Goal: Transaction & Acquisition: Purchase product/service

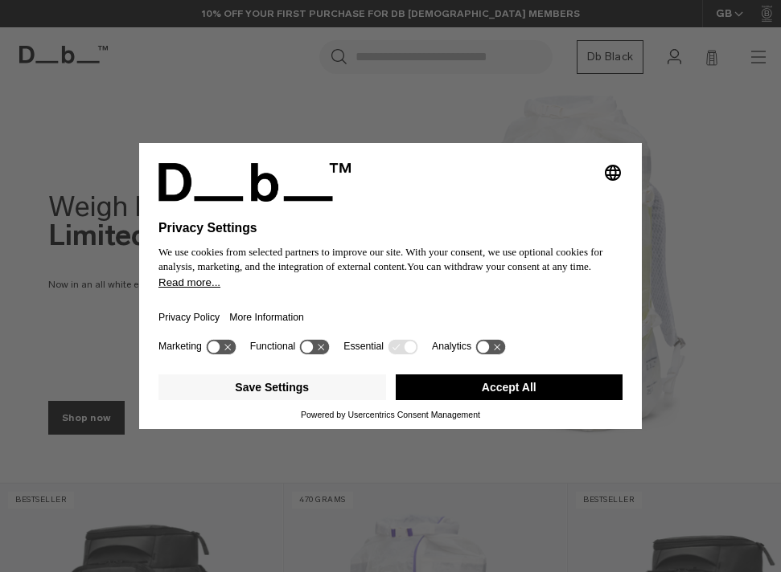
click at [511, 395] on button "Accept All" at bounding box center [510, 388] width 228 height 26
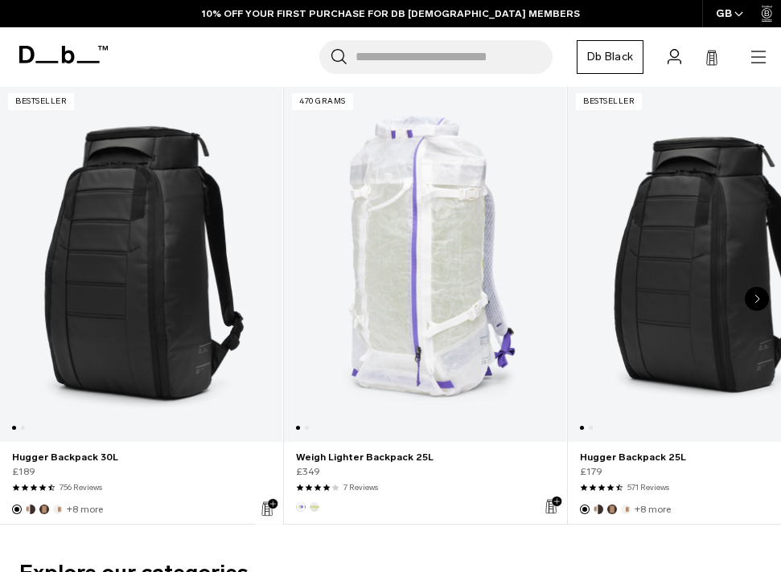
scroll to position [405, 0]
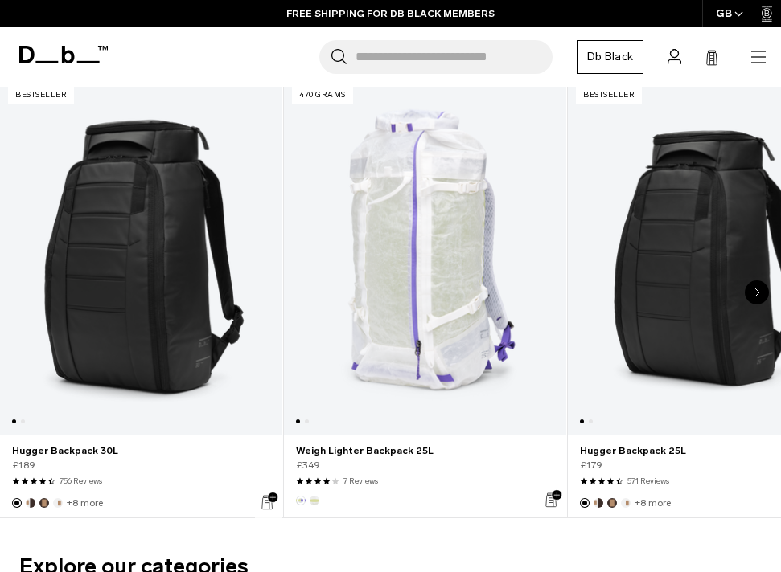
click at [113, 350] on link "Hugger Backpack 30L" at bounding box center [141, 257] width 282 height 357
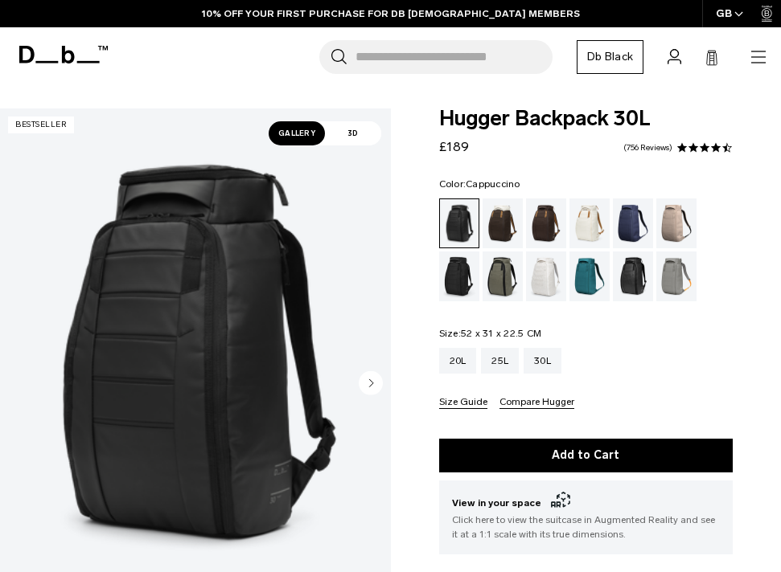
click at [495, 218] on div "Cappuccino" at bounding box center [502, 224] width 41 height 50
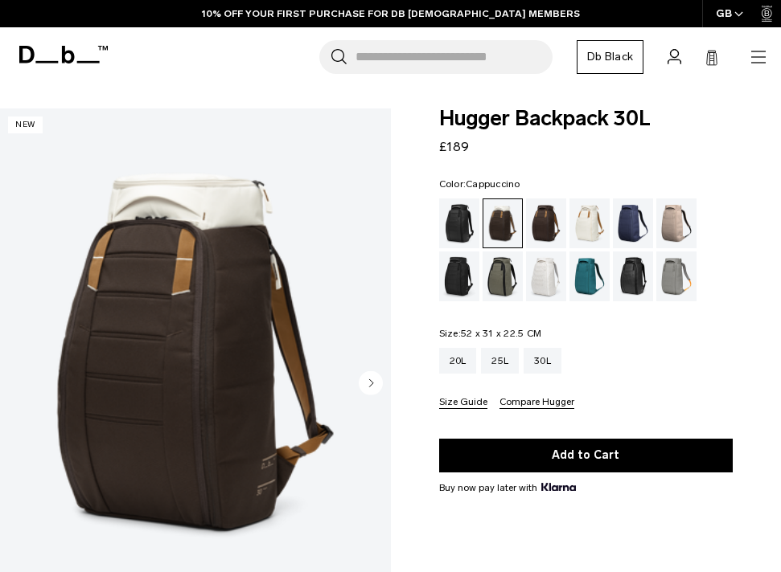
click at [544, 230] on div "Espresso" at bounding box center [546, 224] width 41 height 50
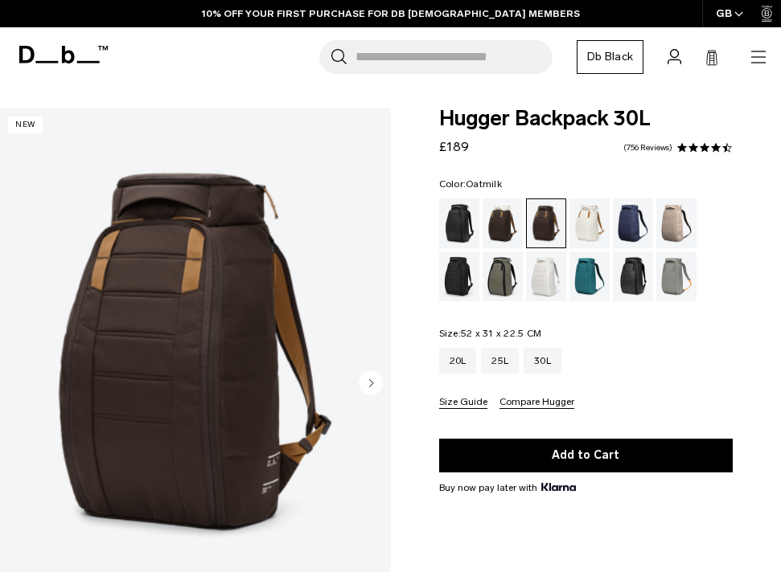
click at [587, 226] on div "Oatmilk" at bounding box center [589, 224] width 41 height 50
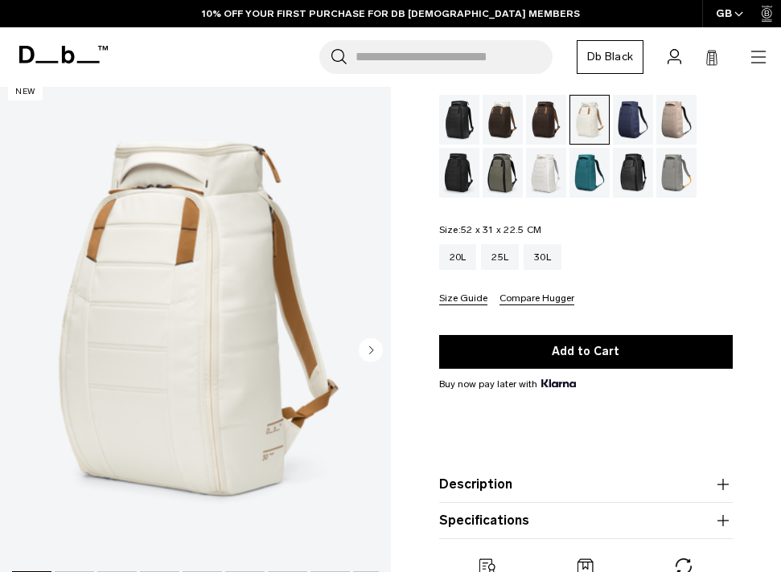
scroll to position [79, 0]
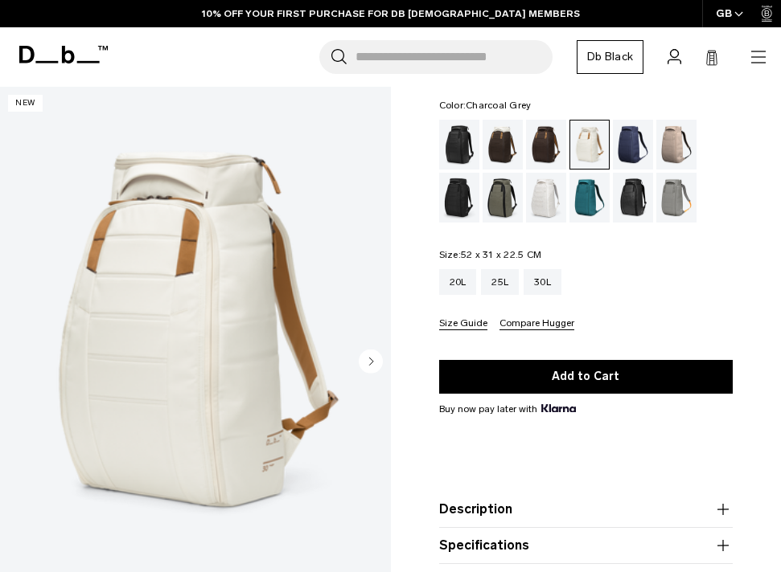
click at [450, 191] on div "Charcoal Grey" at bounding box center [459, 198] width 41 height 50
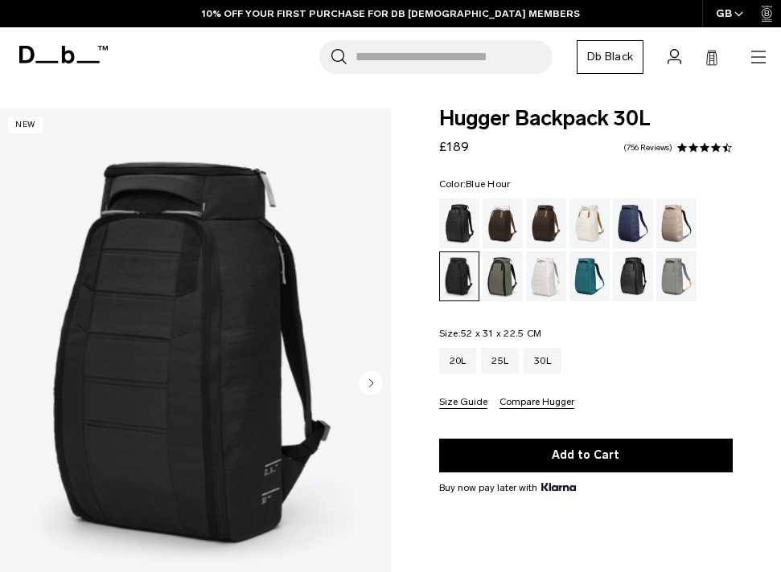
click at [634, 210] on div "Blue Hour" at bounding box center [633, 224] width 41 height 50
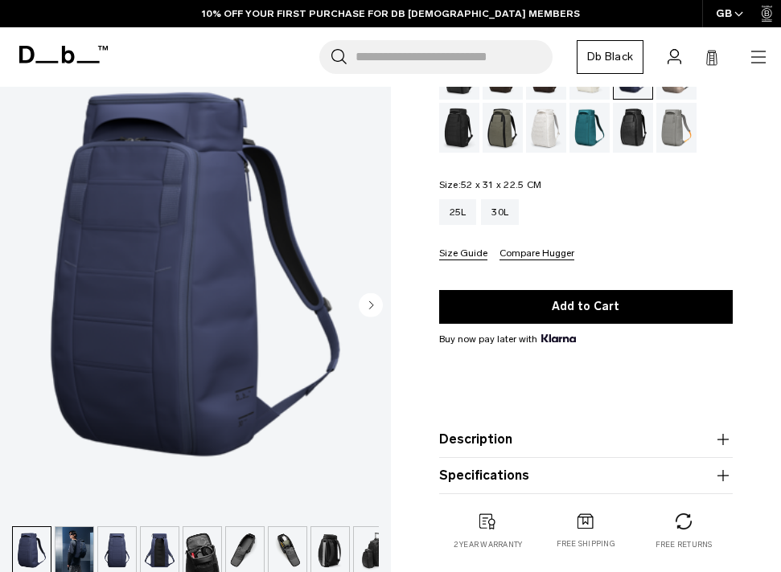
scroll to position [154, 0]
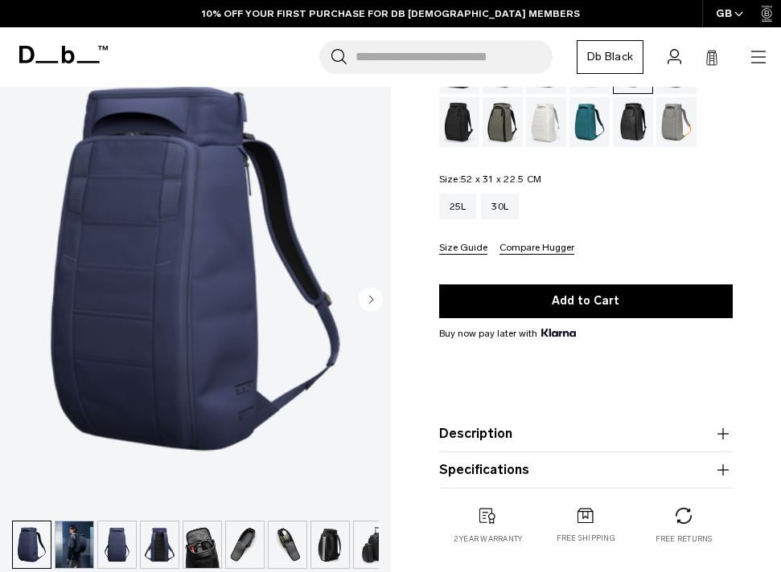
click at [368, 293] on circle "Next slide" at bounding box center [371, 299] width 24 height 24
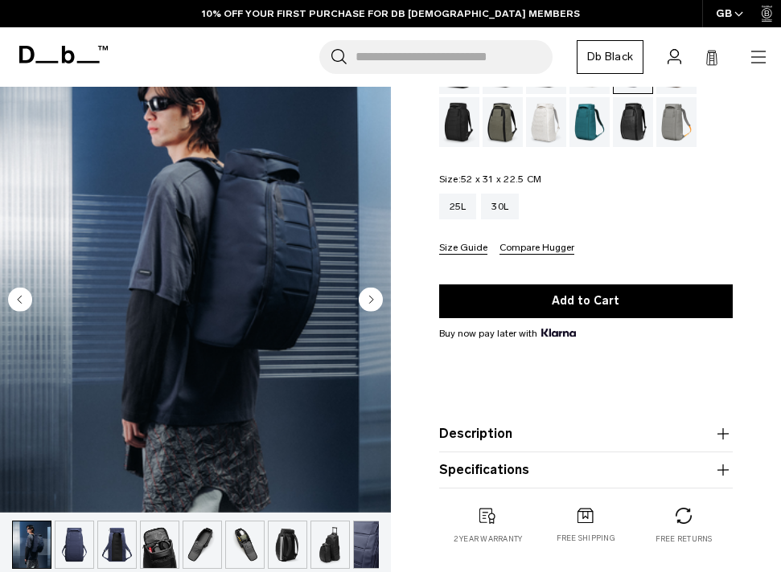
click at [368, 293] on circle "Next slide" at bounding box center [371, 299] width 24 height 24
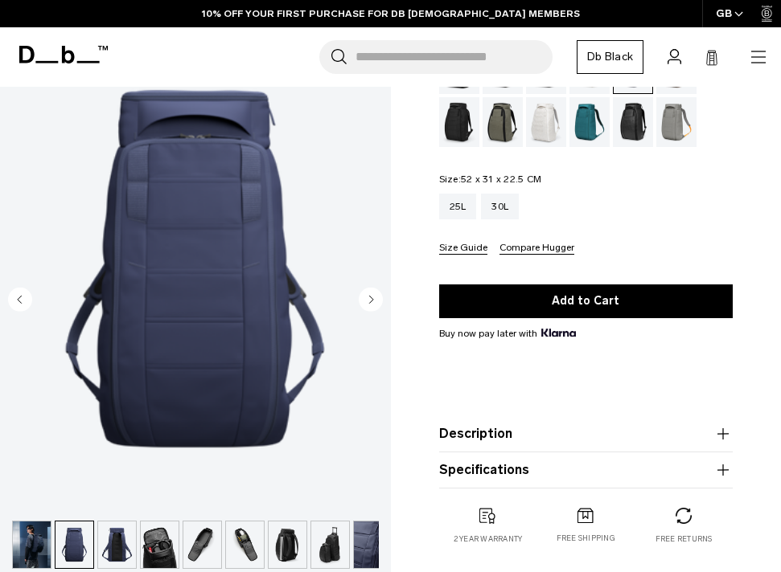
scroll to position [0, 56]
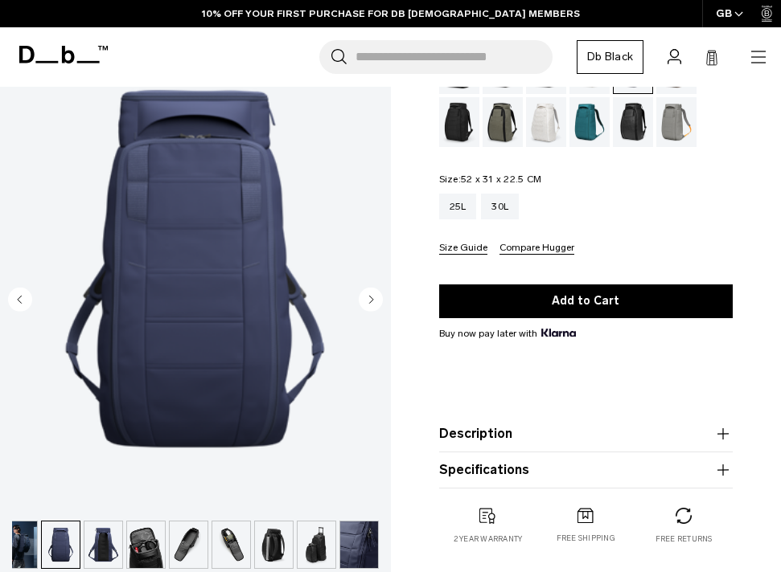
click at [368, 293] on circle "Next slide" at bounding box center [371, 299] width 24 height 24
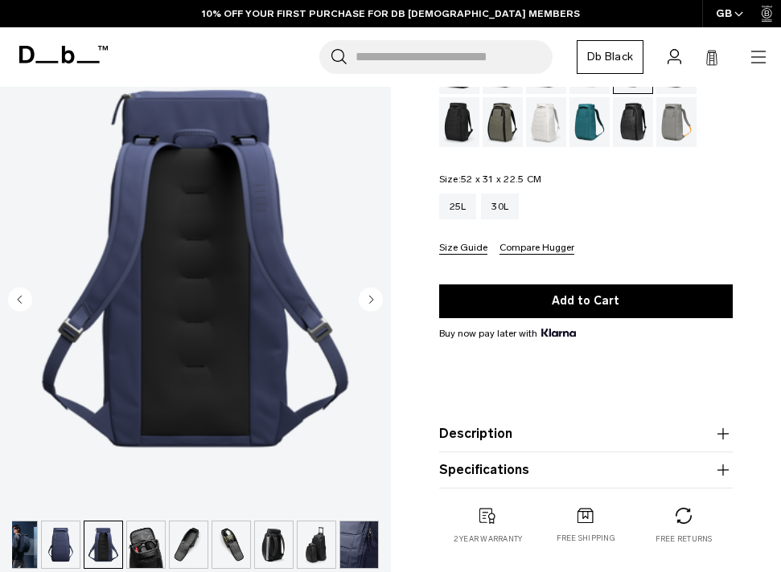
click at [368, 293] on circle "Next slide" at bounding box center [371, 299] width 24 height 24
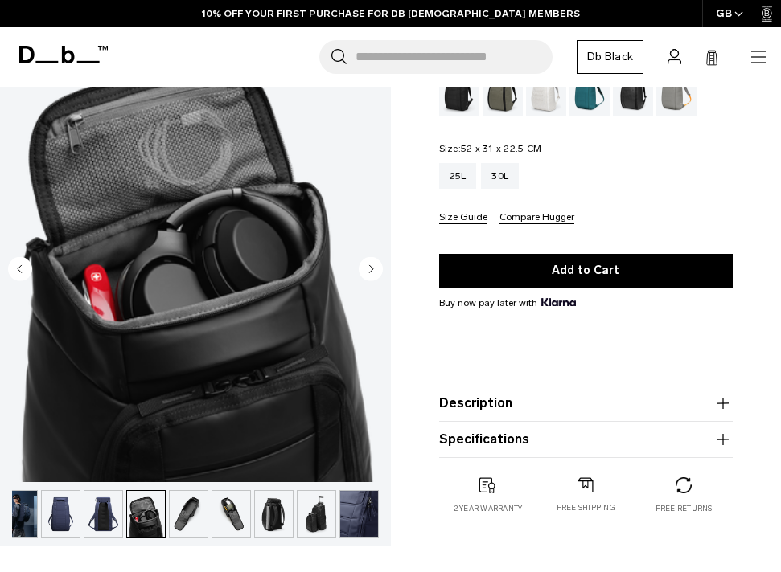
scroll to position [187, 0]
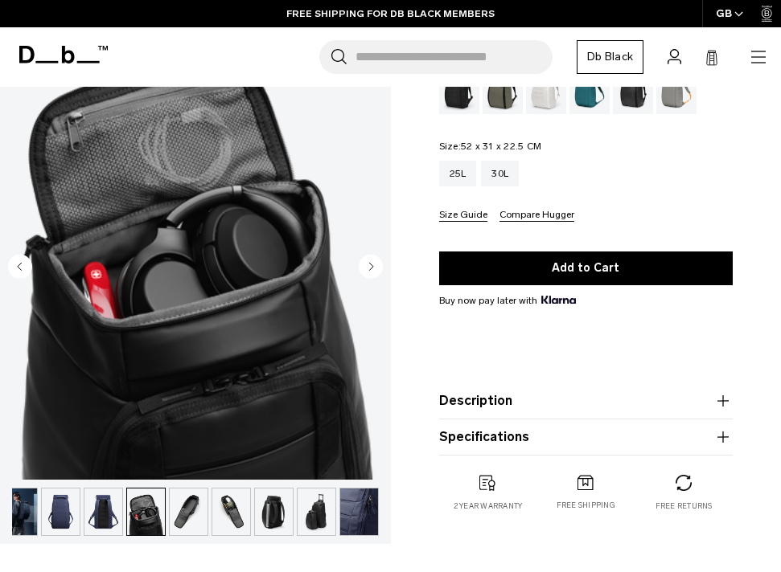
click at [372, 268] on circle "Next slide" at bounding box center [371, 266] width 24 height 24
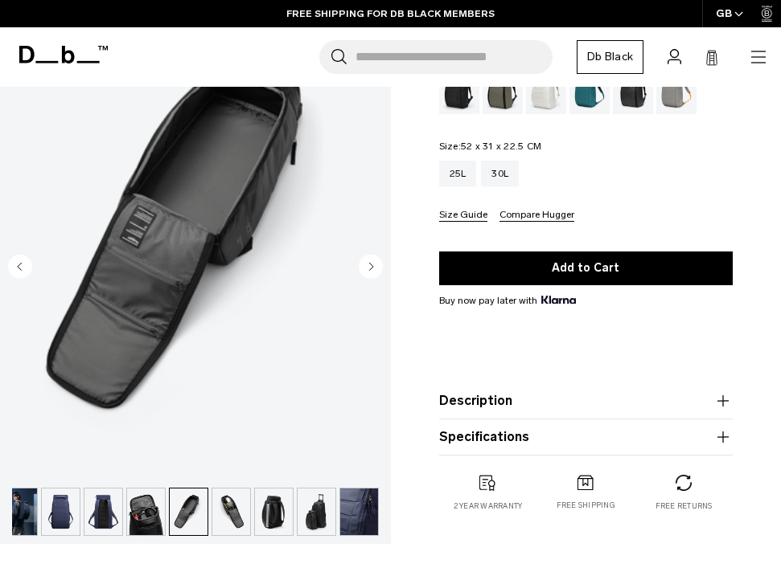
click at [370, 269] on icon "Next slide" at bounding box center [371, 266] width 24 height 24
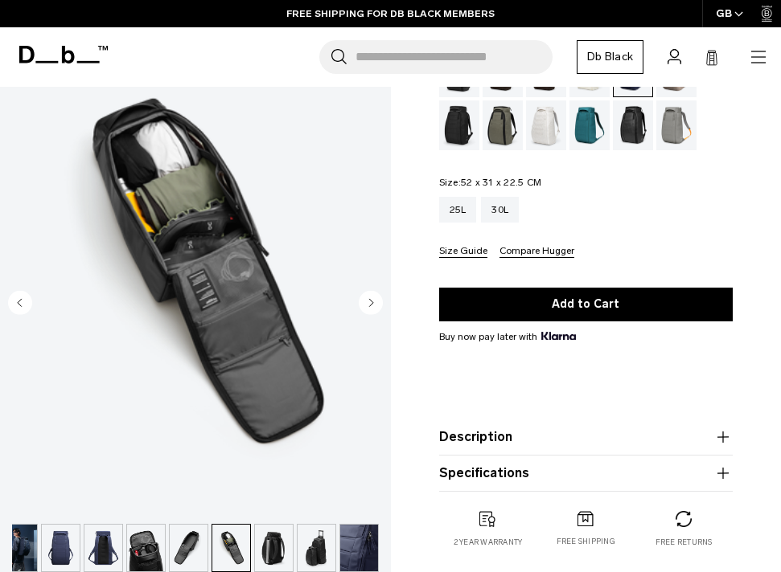
scroll to position [125, 0]
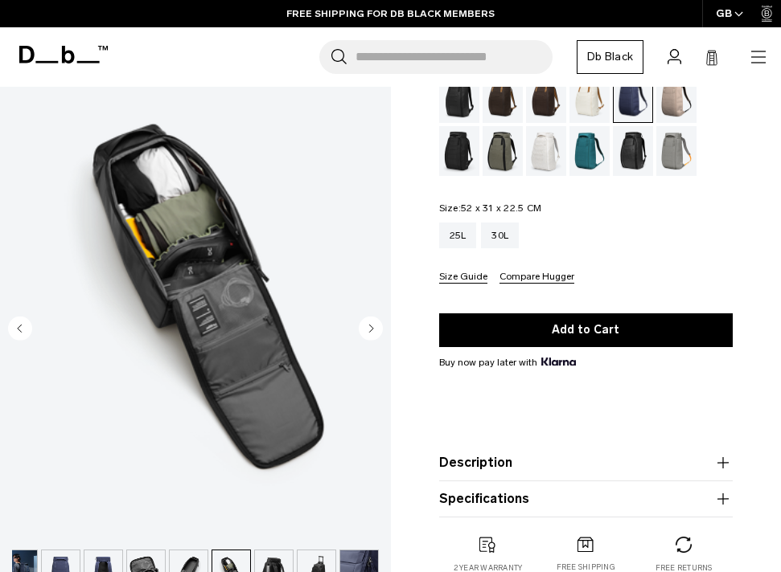
click at [377, 318] on icon "Next slide" at bounding box center [371, 328] width 24 height 24
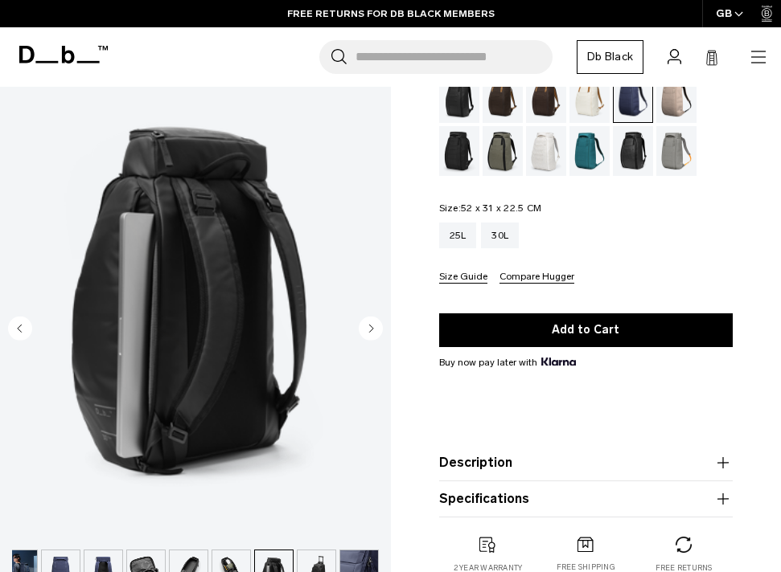
click at [5, 330] on img "8 / 10" at bounding box center [195, 298] width 391 height 488
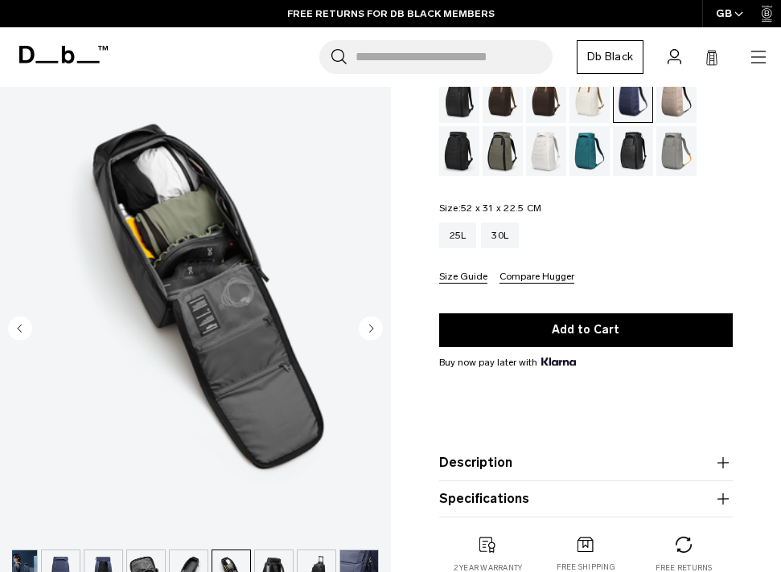
click at [376, 327] on circle "Next slide" at bounding box center [371, 328] width 24 height 24
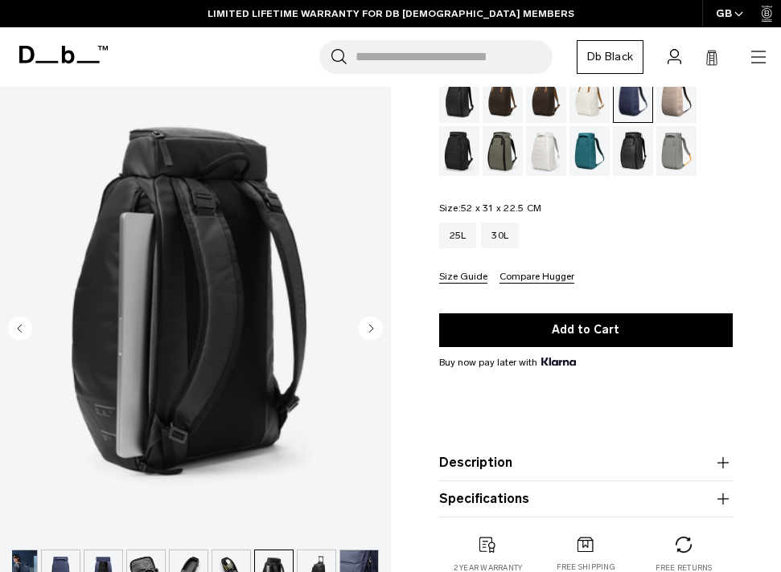
click at [370, 328] on icon "Next slide" at bounding box center [371, 327] width 4 height 7
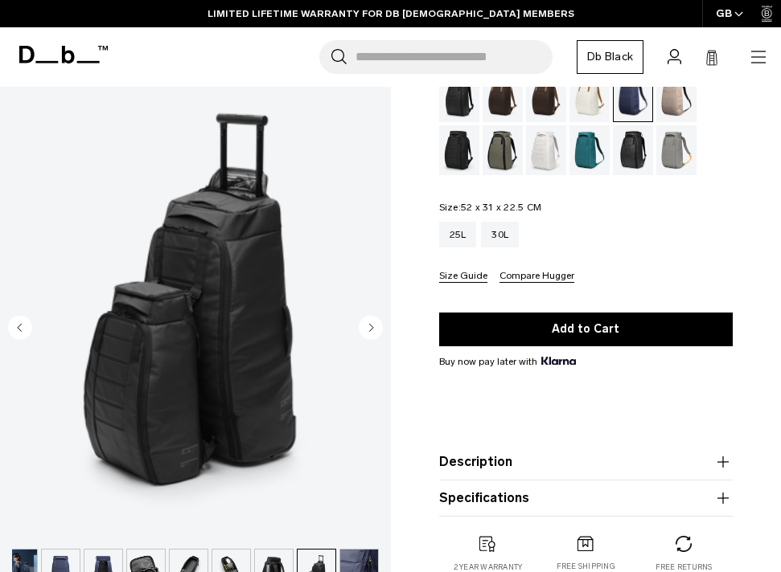
scroll to position [146, 0]
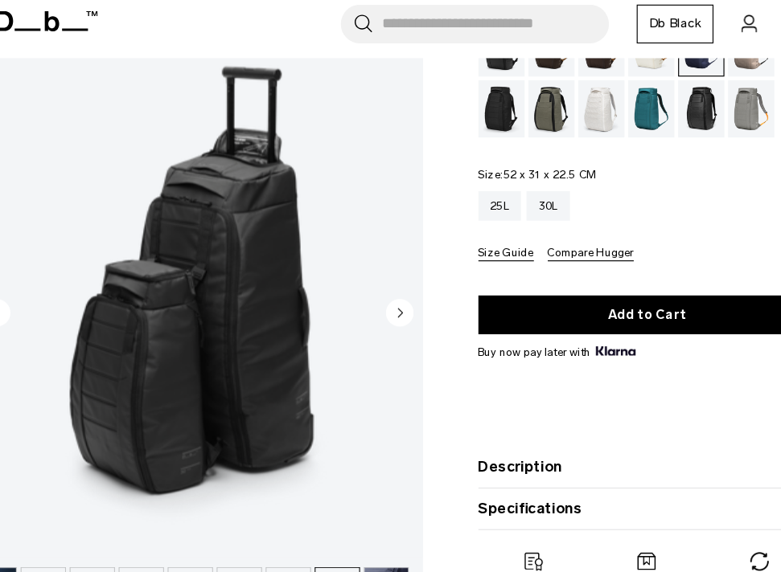
click at [382, 316] on img "9 / 10" at bounding box center [195, 278] width 391 height 488
